Goal: Transaction & Acquisition: Download file/media

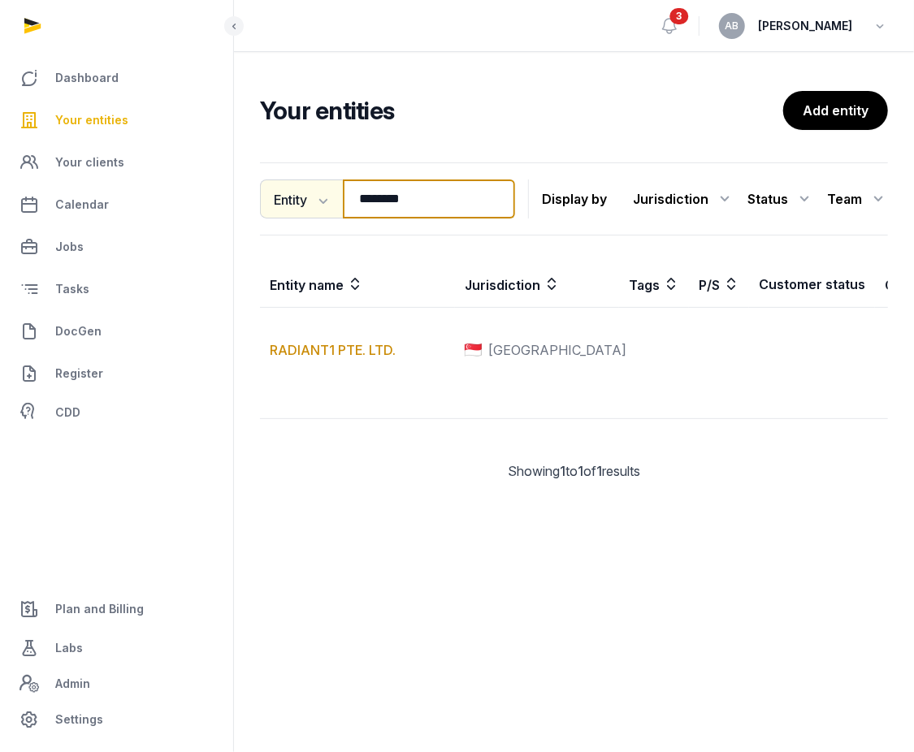
drag, startPoint x: 424, startPoint y: 204, endPoint x: 312, endPoint y: 205, distance: 112.1
click at [312, 205] on div "Entity Entity People Tags Services ******** Search" at bounding box center [387, 198] width 255 height 39
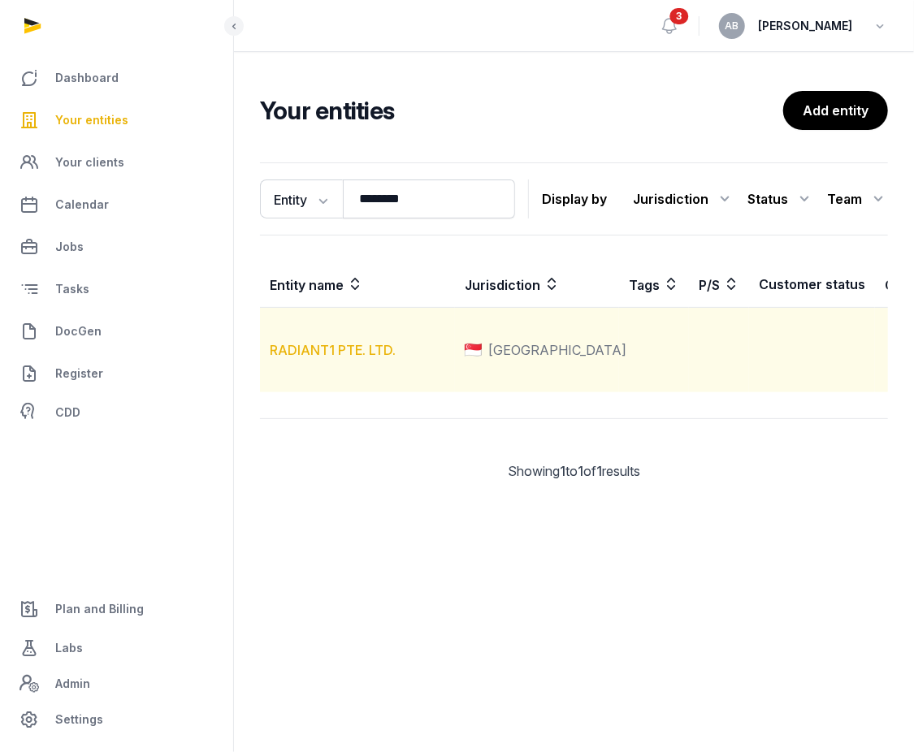
click at [342, 358] on link "RADIANT1 PTE. LTD." at bounding box center [333, 350] width 126 height 16
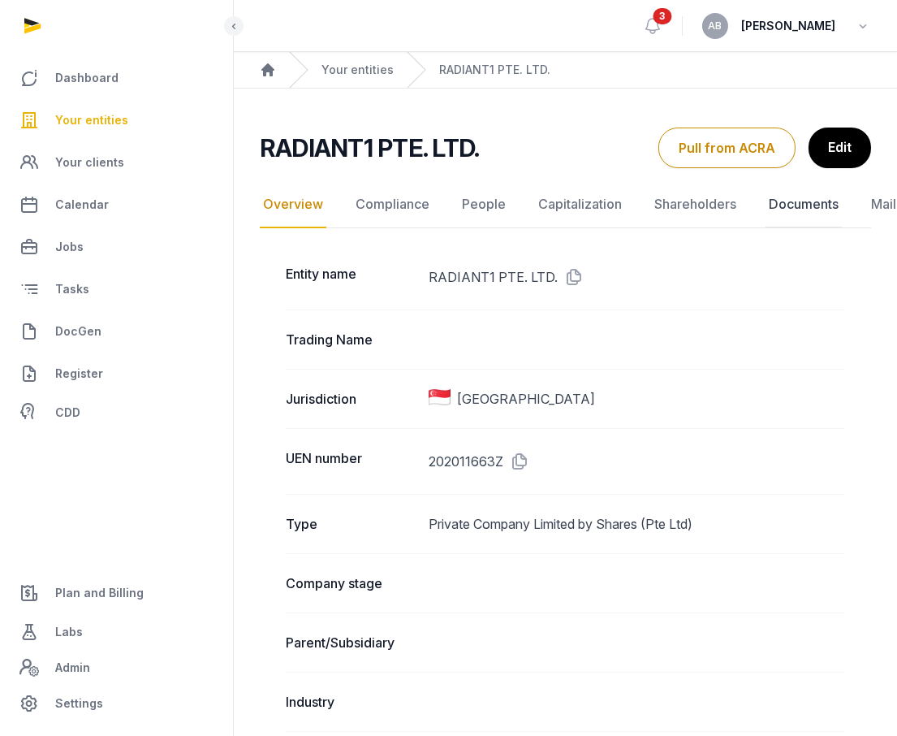
click at [806, 210] on link "Documents" at bounding box center [804, 204] width 76 height 47
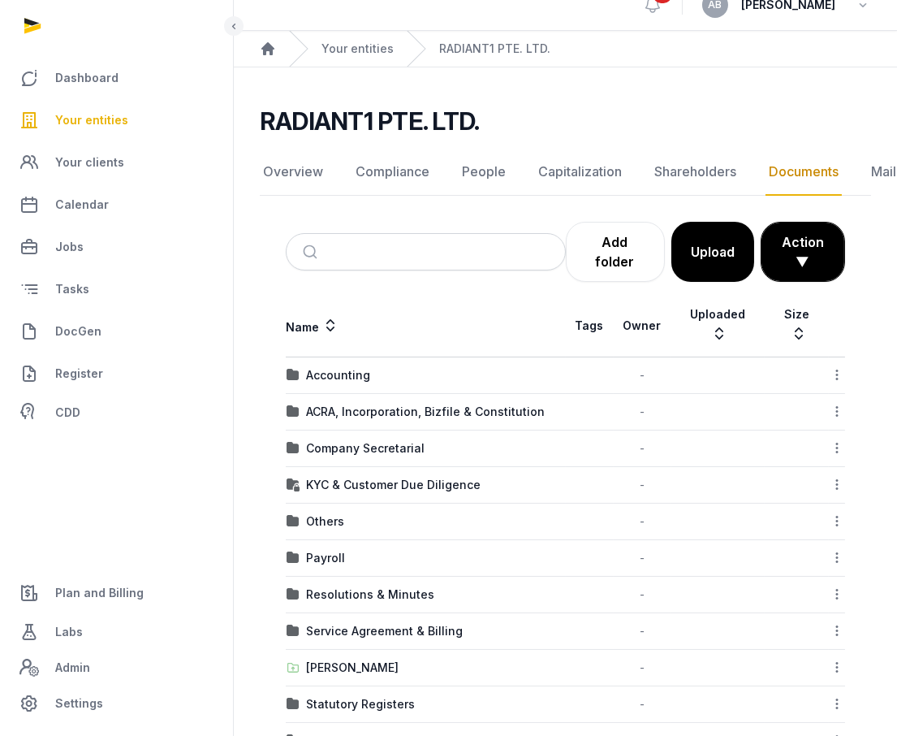
scroll to position [59, 0]
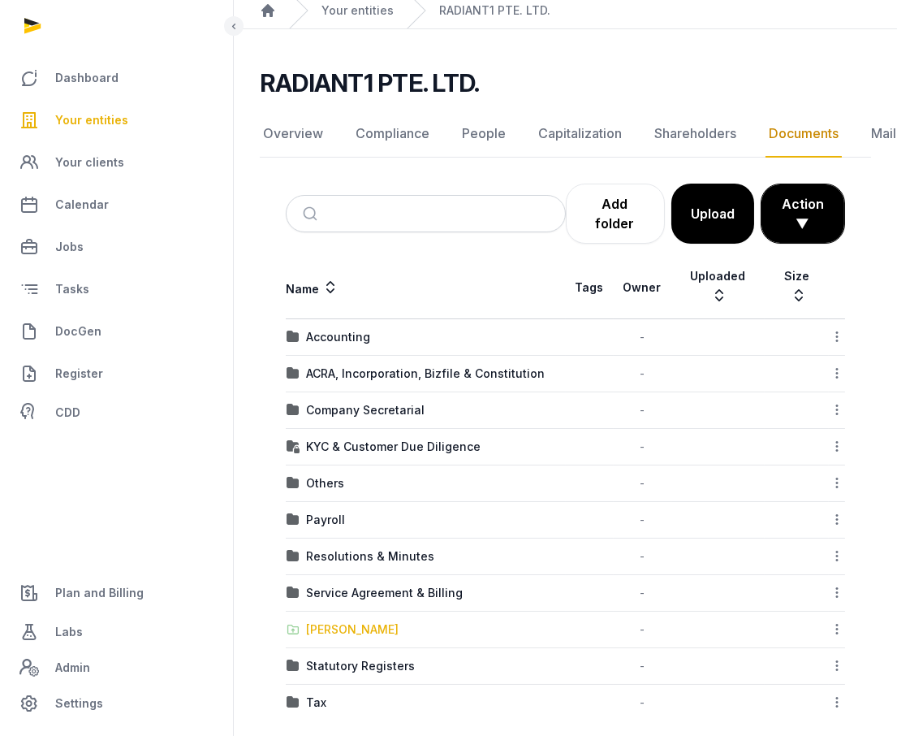
click at [322, 621] on div "[PERSON_NAME]" at bounding box center [352, 629] width 93 height 16
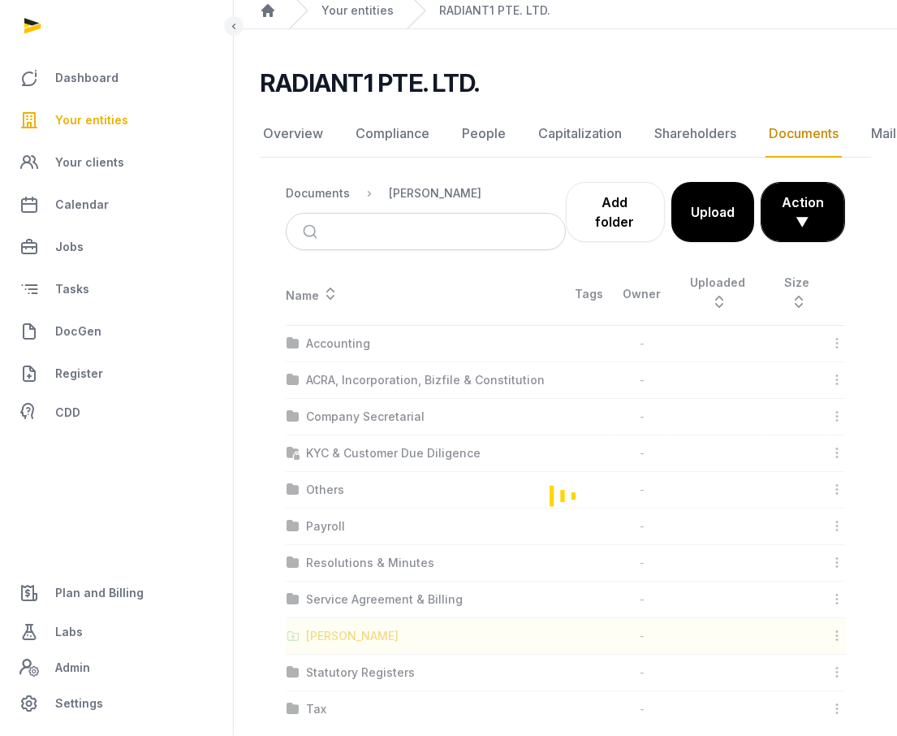
scroll to position [16, 0]
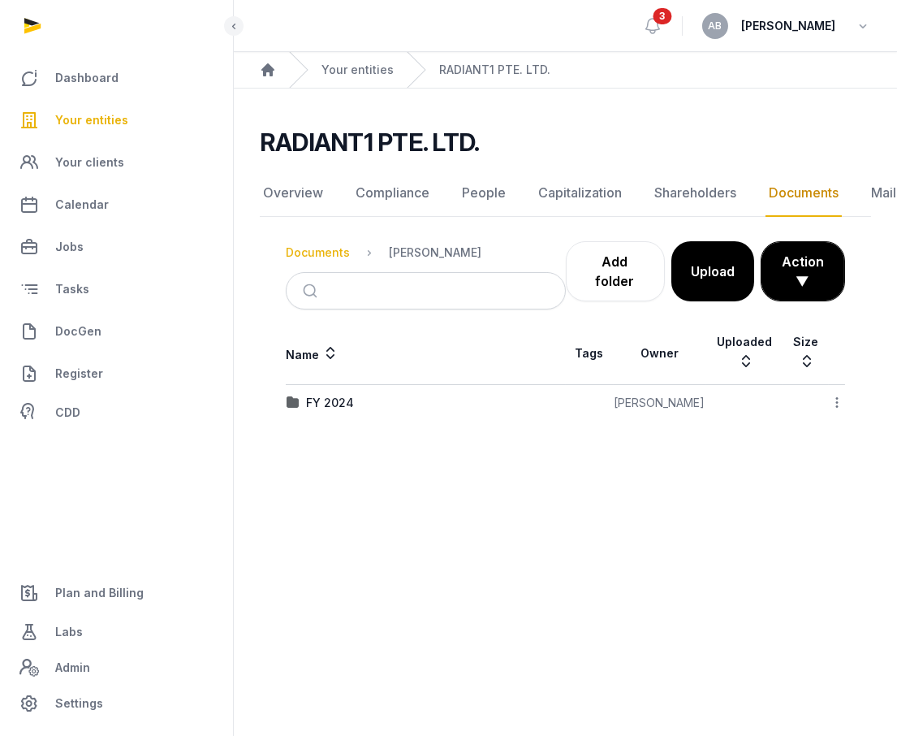
click at [327, 244] on div "Documents" at bounding box center [318, 252] width 64 height 16
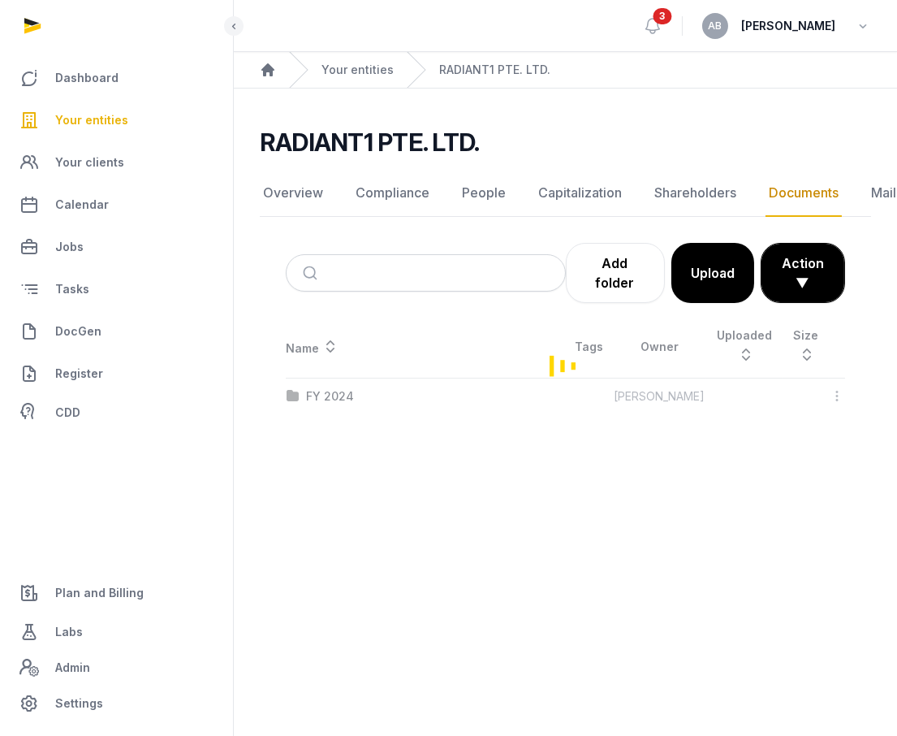
scroll to position [59, 0]
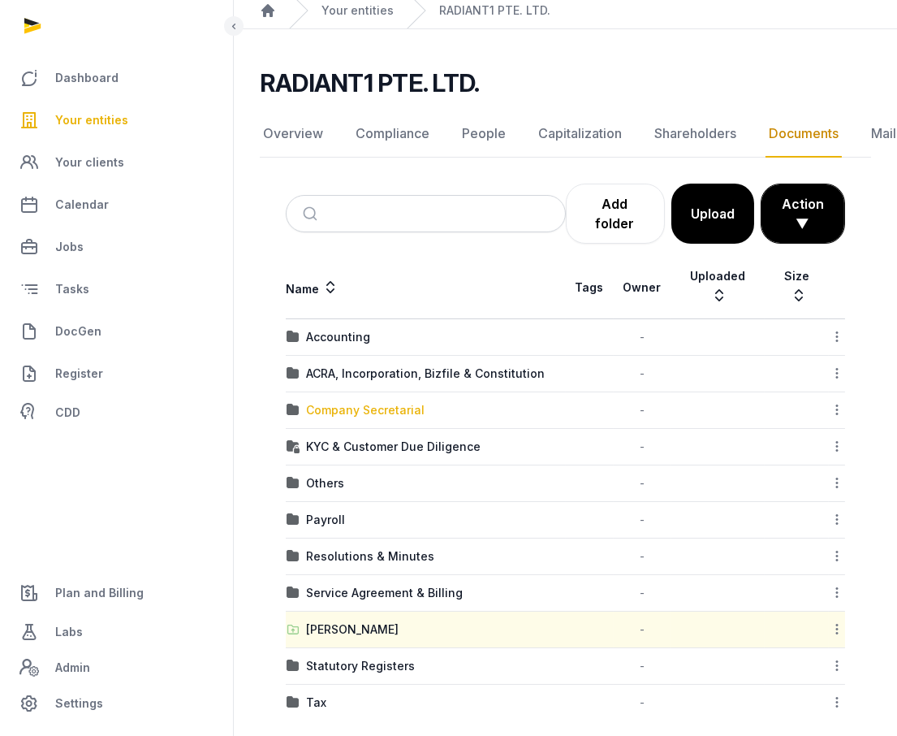
click at [369, 402] on div "Company Secretarial" at bounding box center [365, 410] width 119 height 16
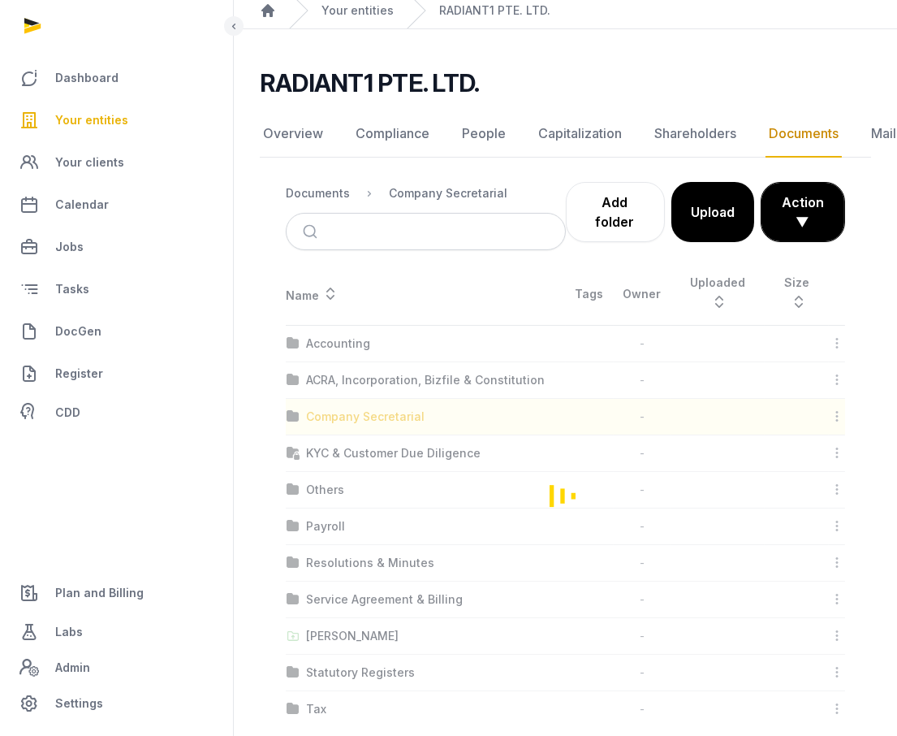
scroll to position [16, 0]
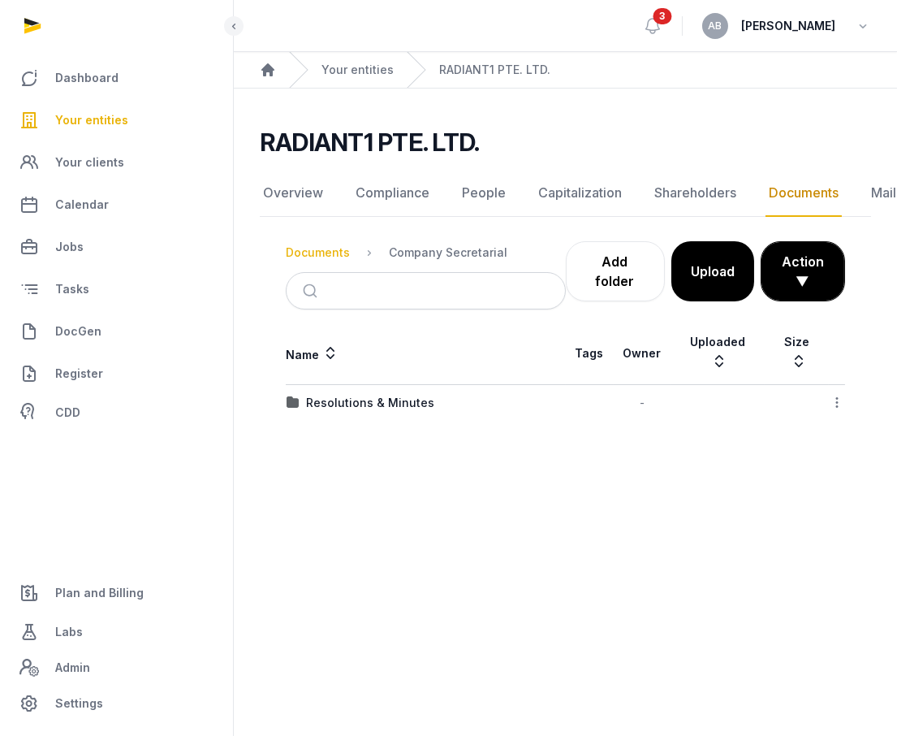
click at [320, 244] on div "Documents" at bounding box center [318, 252] width 64 height 16
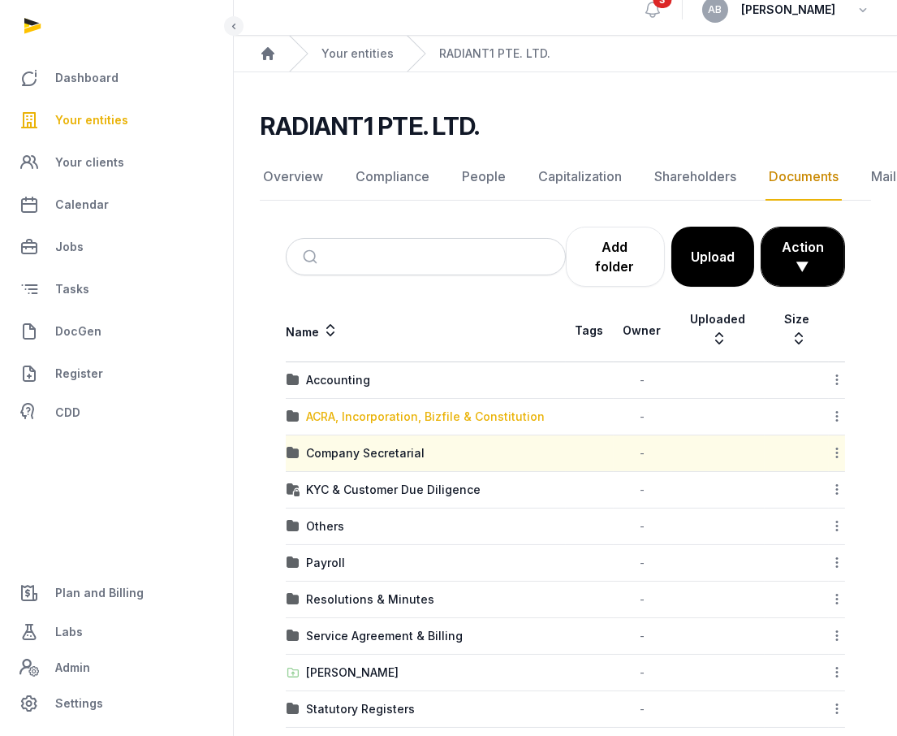
scroll to position [59, 0]
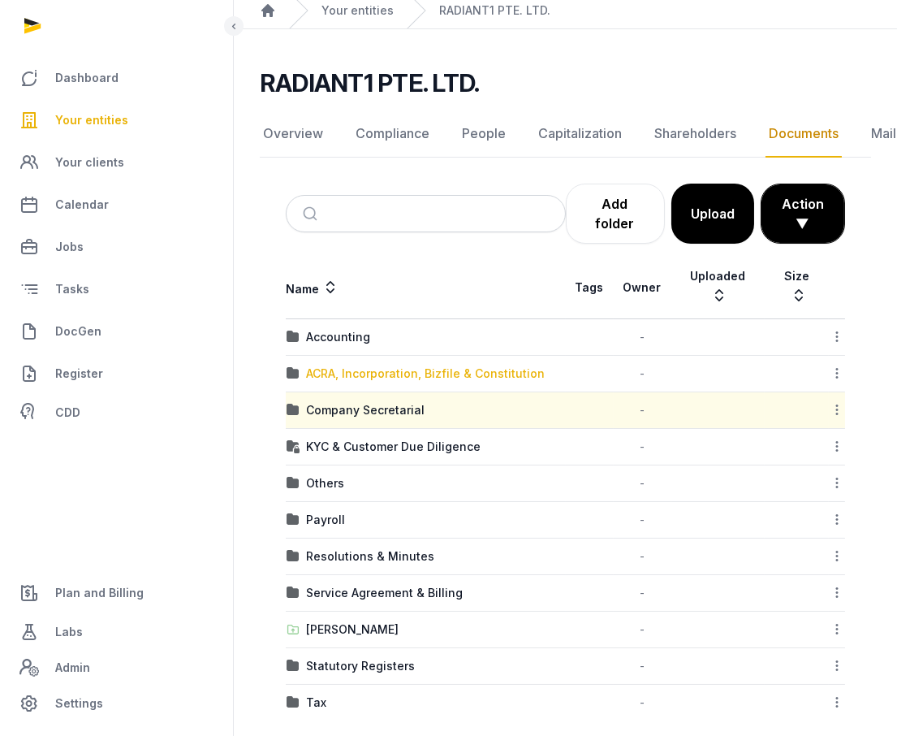
click at [344, 365] on div "ACRA, Incorporation, Bizfile & Constitution" at bounding box center [425, 373] width 239 height 16
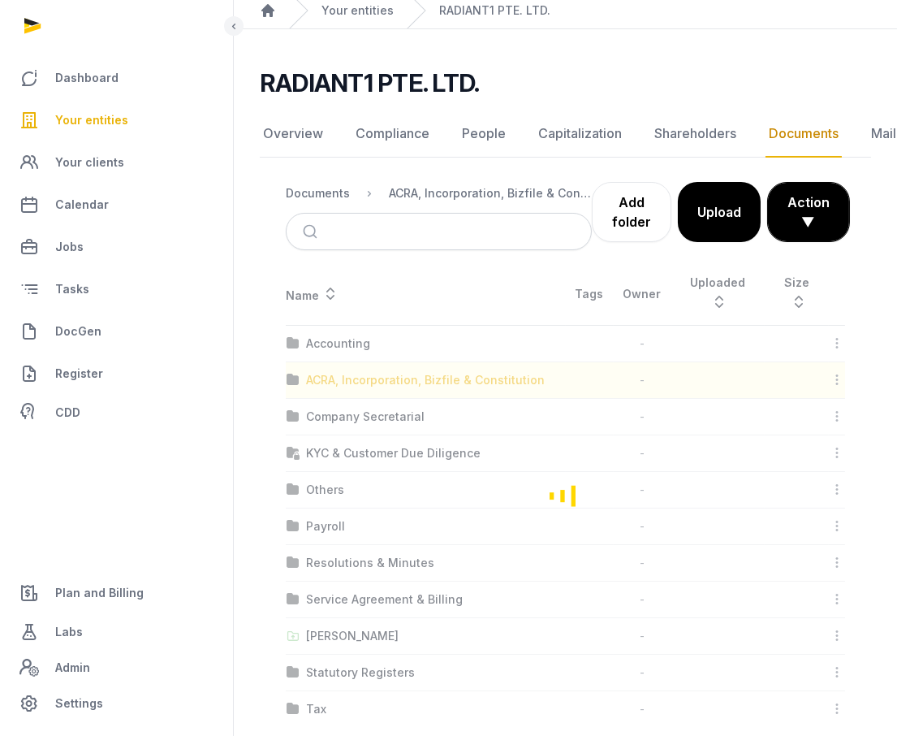
scroll to position [16, 0]
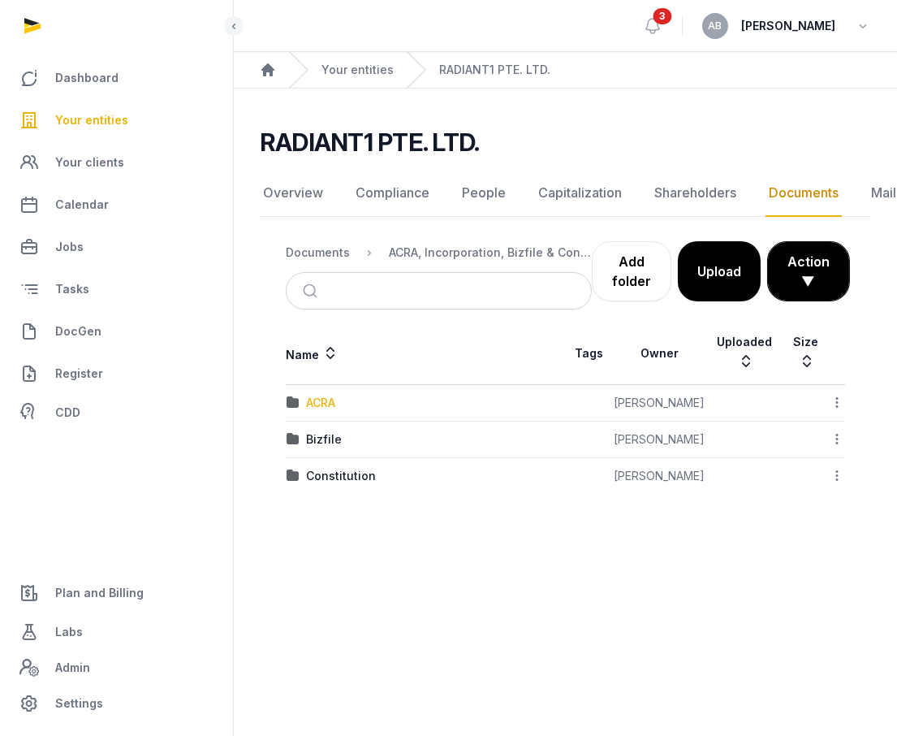
click at [325, 395] on div "ACRA" at bounding box center [320, 403] width 29 height 16
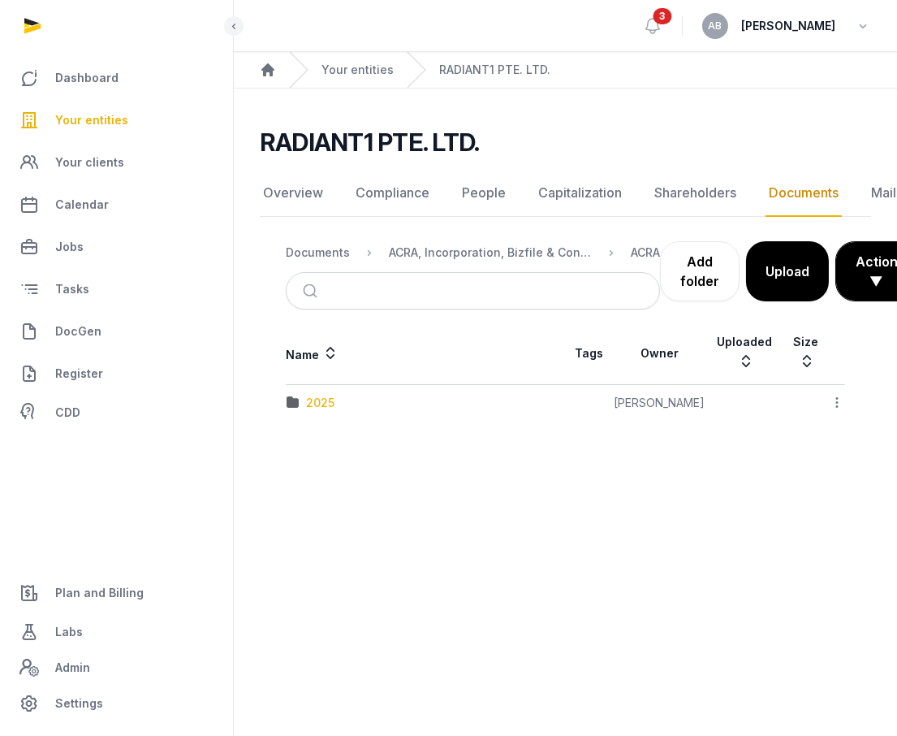
click at [325, 395] on div "2025" at bounding box center [320, 403] width 28 height 16
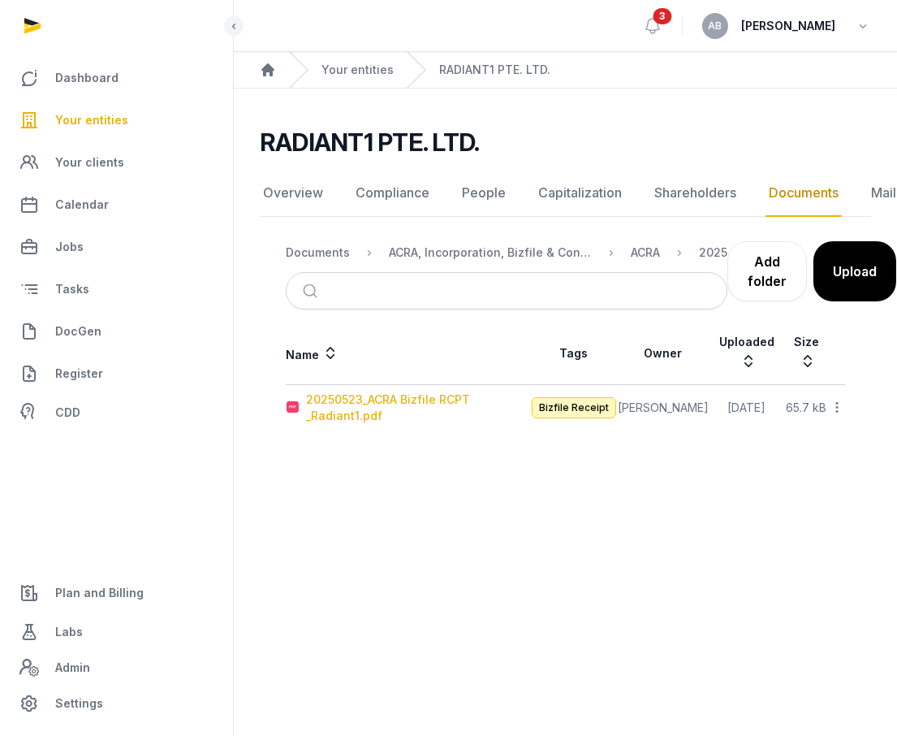
click at [325, 391] on div "20250523_ACRA Bizfile RCPT _Radiant1.pdf" at bounding box center [418, 407] width 224 height 32
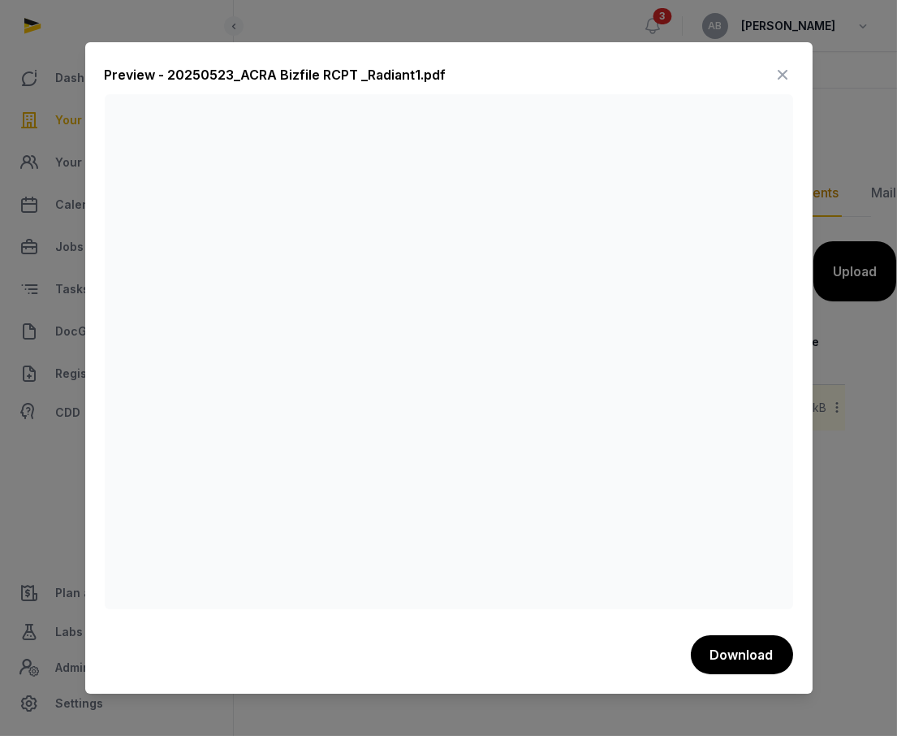
click at [774, 76] on icon at bounding box center [783, 75] width 19 height 26
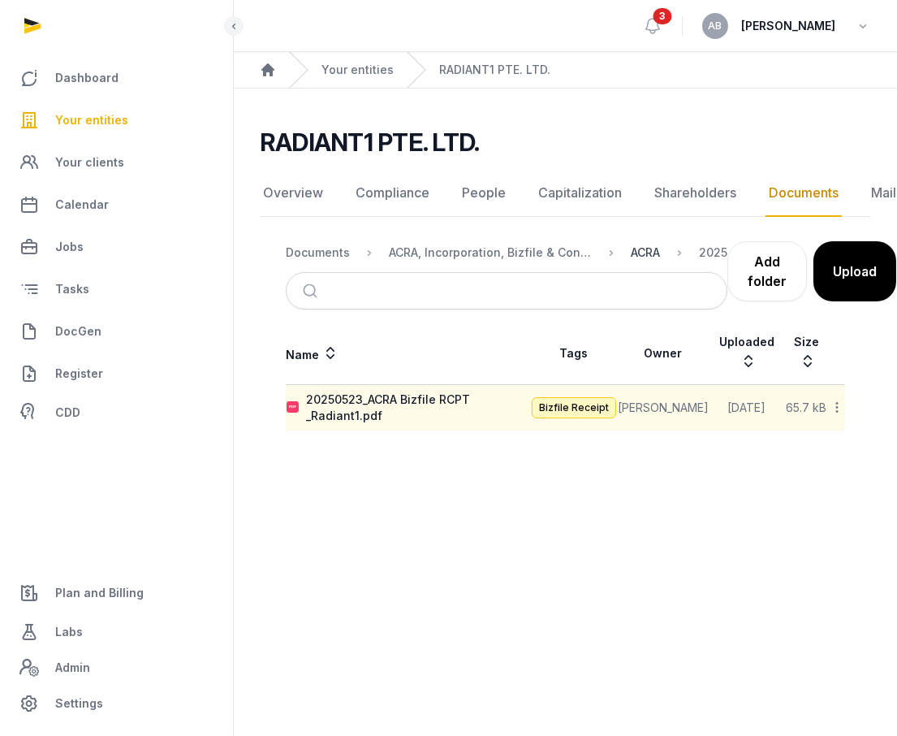
click at [639, 244] on div "ACRA" at bounding box center [645, 252] width 29 height 16
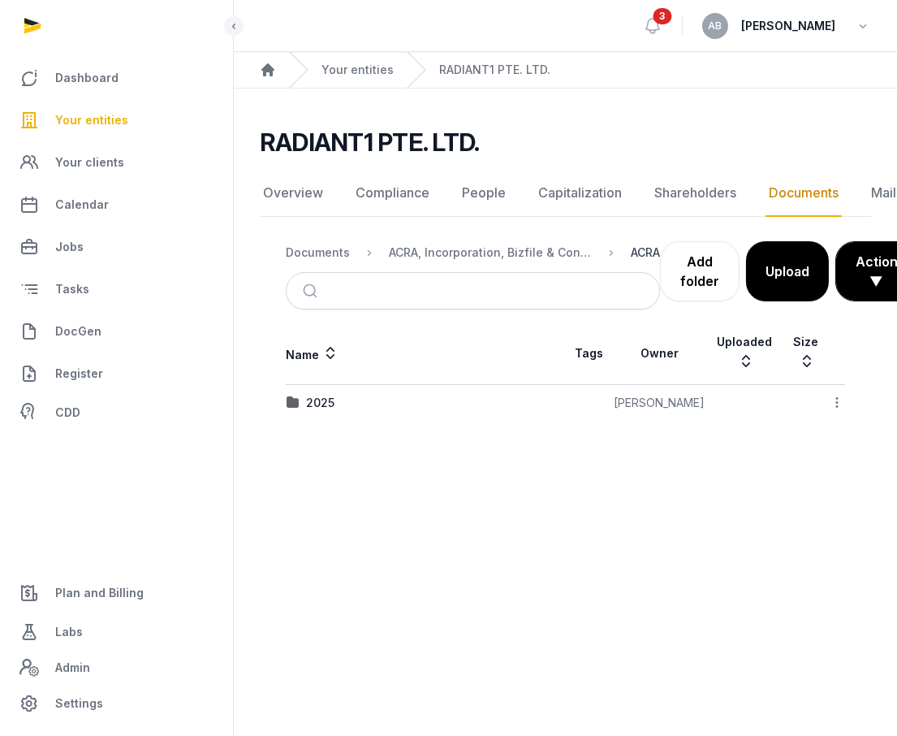
click at [635, 244] on div "ACRA" at bounding box center [645, 252] width 29 height 16
click at [562, 244] on div "ACRA, Incorporation, Bizfile & Constitution" at bounding box center [490, 252] width 203 height 16
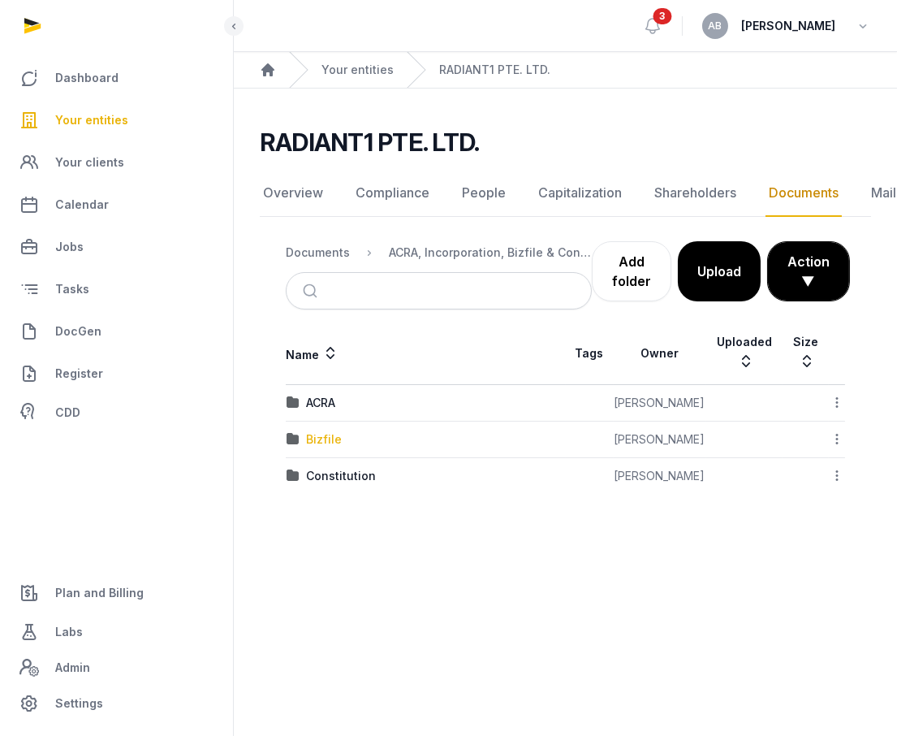
click at [328, 431] on div "Bizfile" at bounding box center [324, 439] width 36 height 16
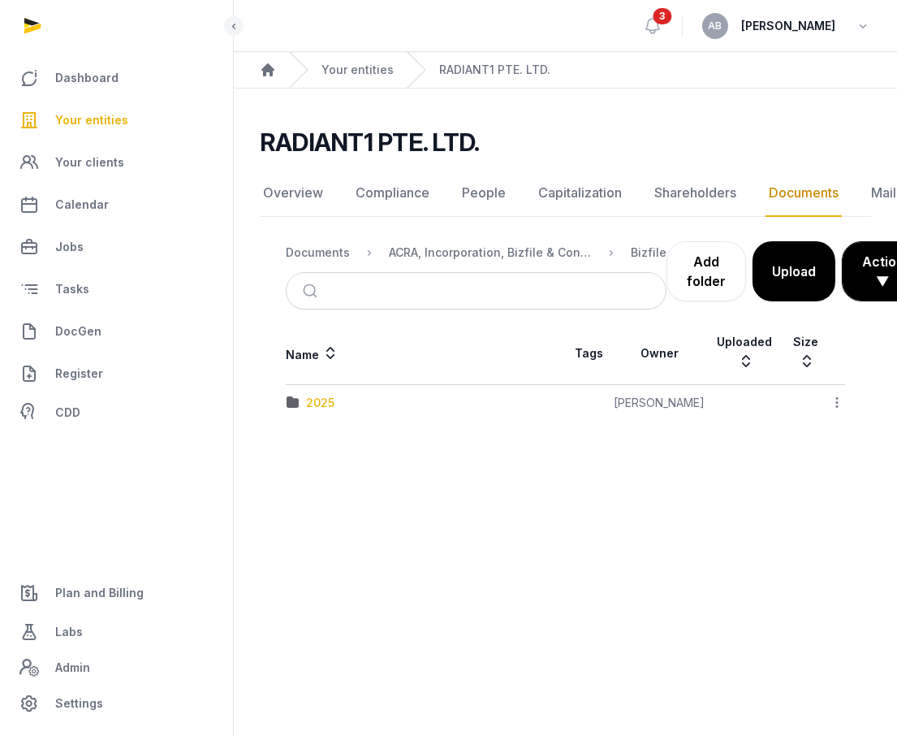
click at [330, 395] on div "2025" at bounding box center [320, 403] width 28 height 16
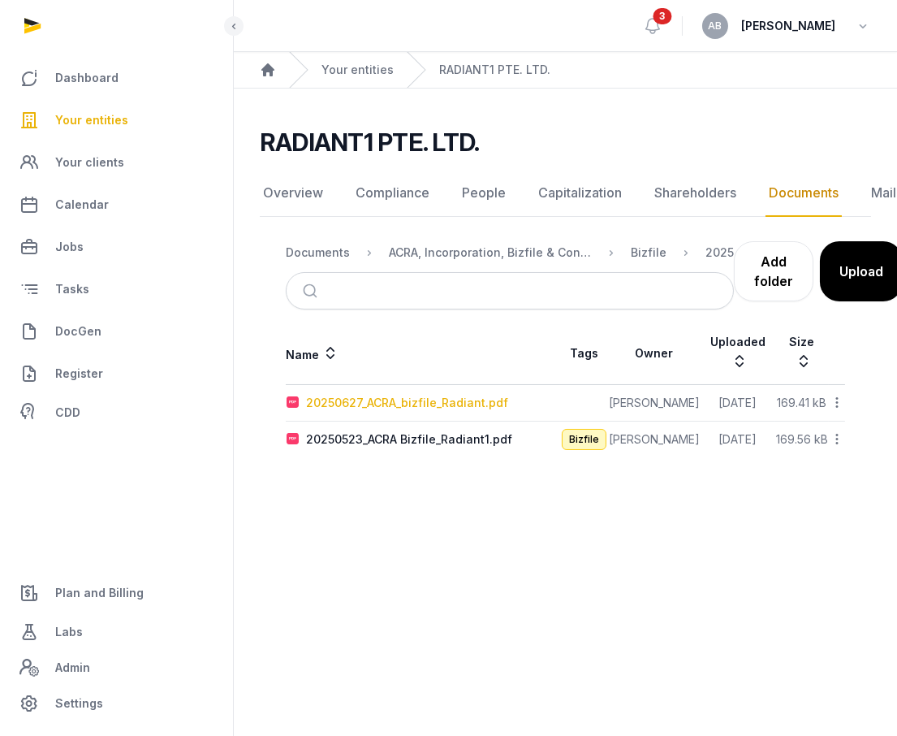
click at [352, 395] on div "20250627_ACRA_bizfile_Radiant.pdf" at bounding box center [407, 403] width 202 height 16
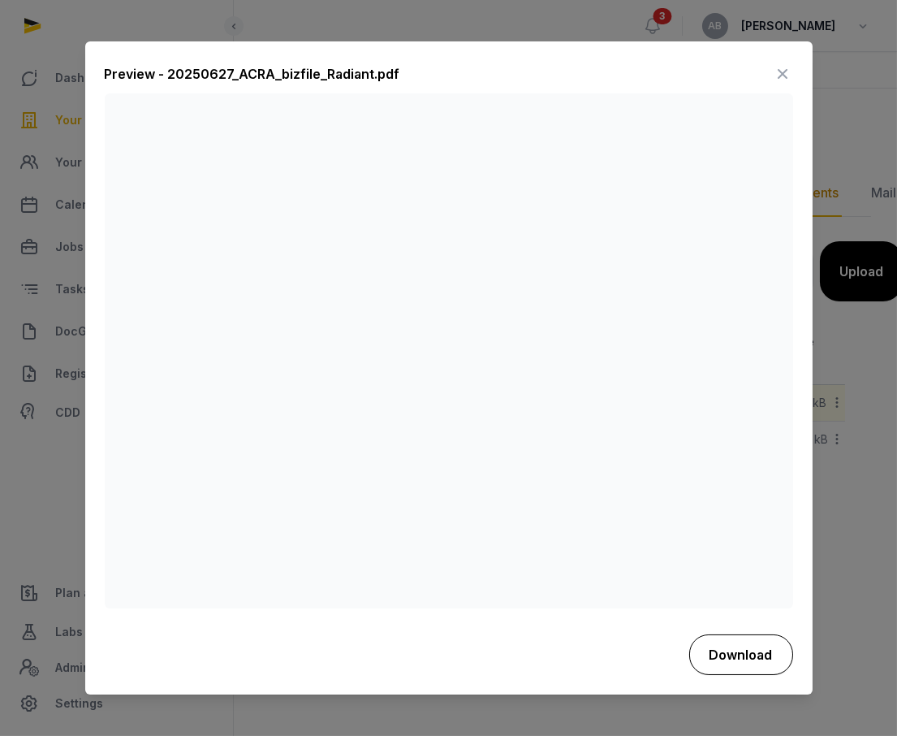
click at [732, 658] on button "Download" at bounding box center [742, 654] width 104 height 41
